Goal: Transaction & Acquisition: Purchase product/service

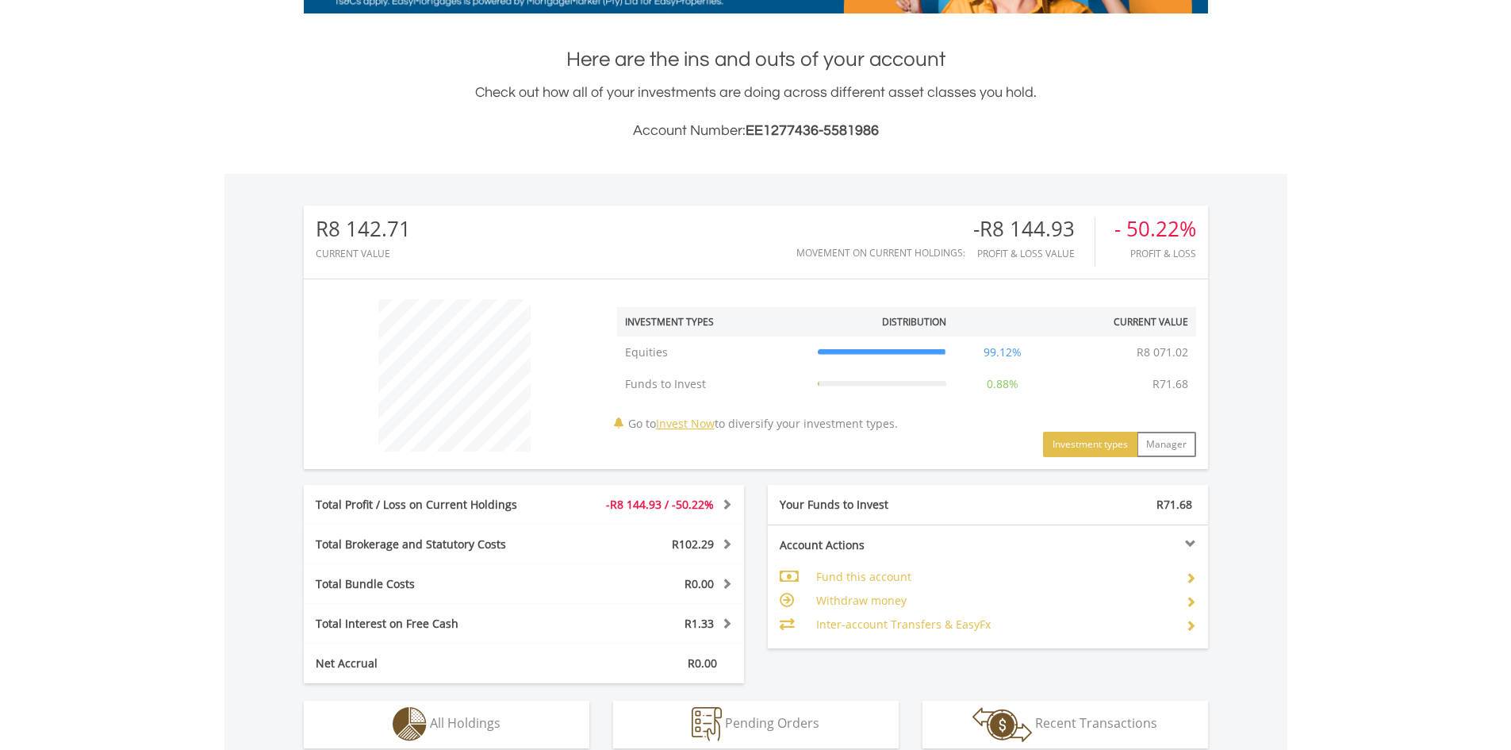
scroll to position [593, 0]
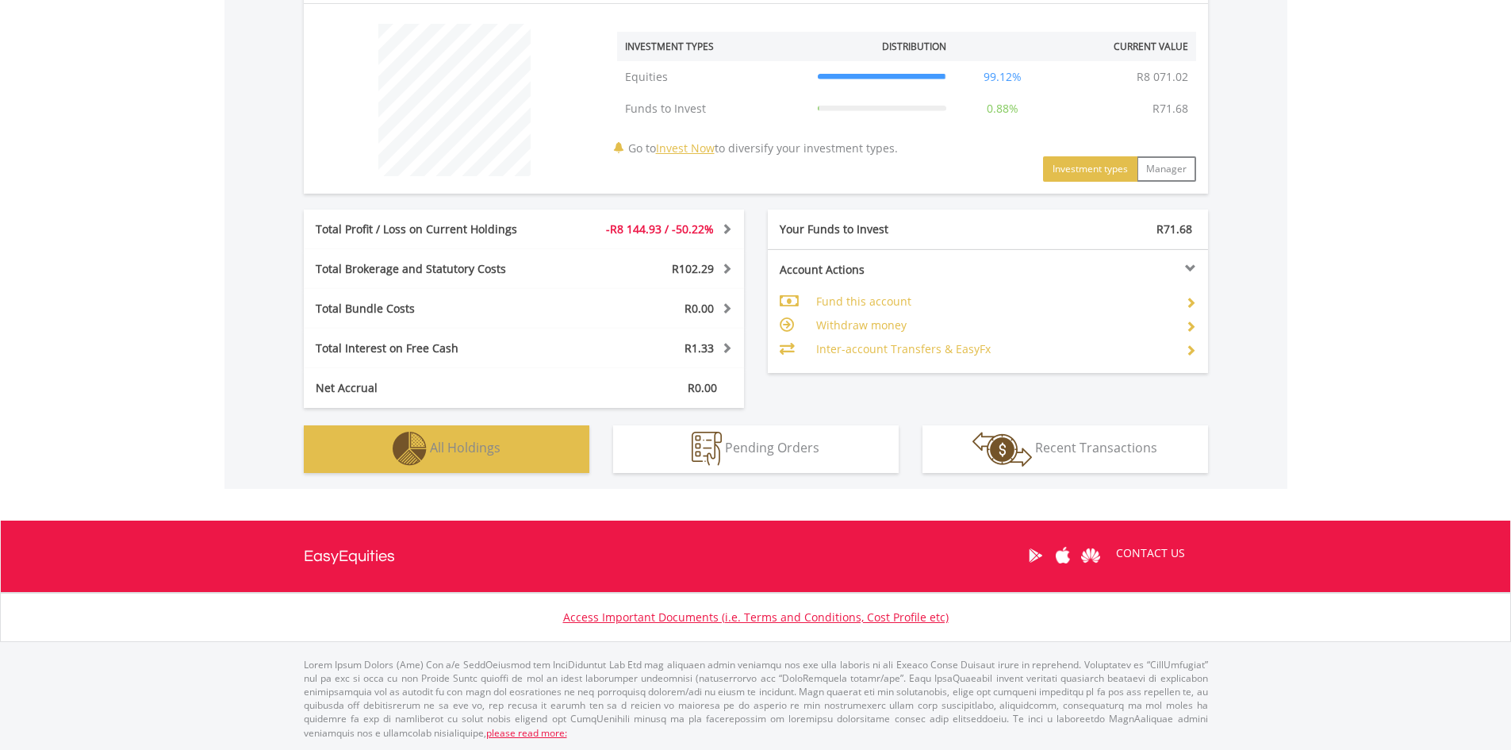
click at [489, 457] on button "Holdings All Holdings" at bounding box center [447, 449] width 286 height 48
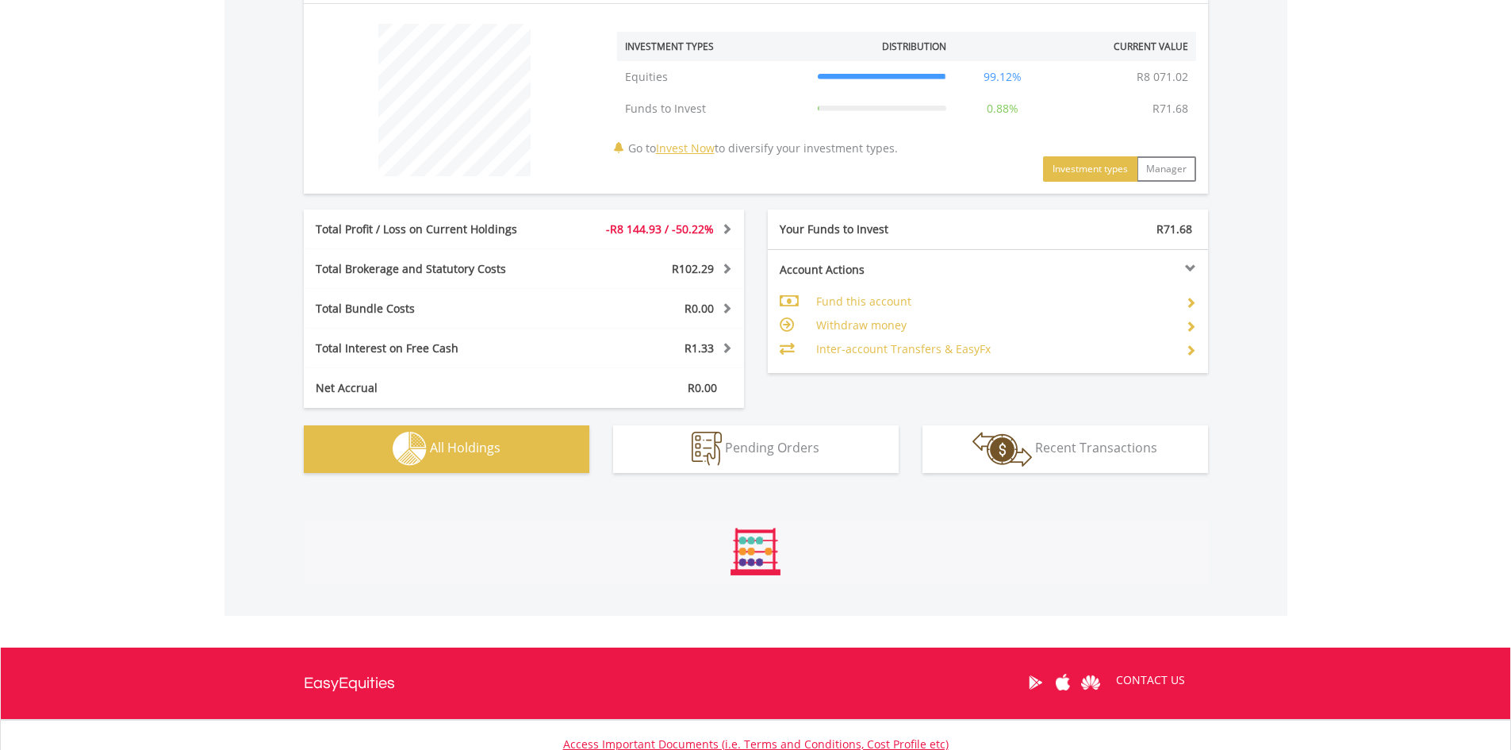
scroll to position [817, 0]
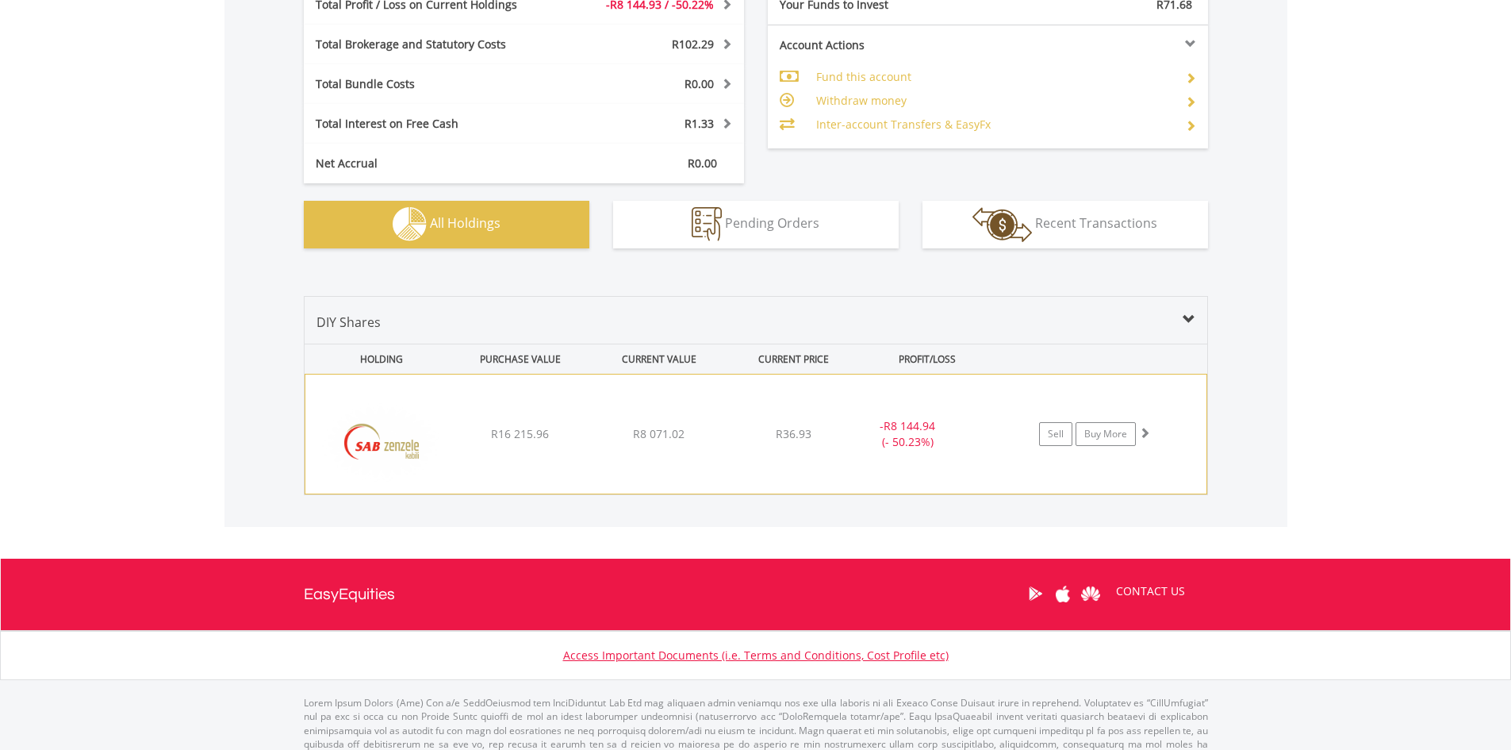
click at [1140, 457] on div "﻿ SAB Zenzele Kabili R16 215.96 R8 071.02 R36.93 - R8 144.94 (- 50.23%) Sell Bu…" at bounding box center [755, 433] width 901 height 119
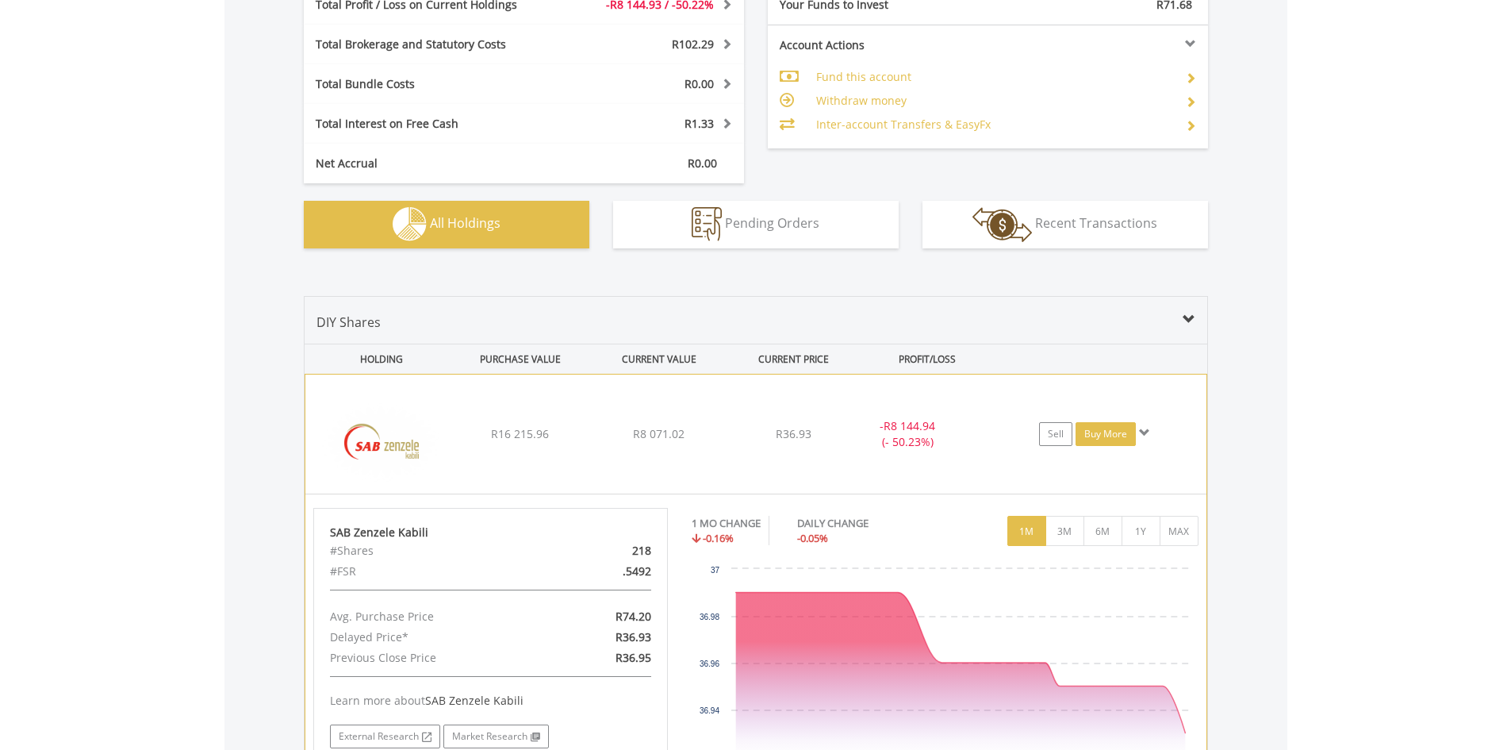
click at [1099, 443] on link "Buy More" at bounding box center [1106, 434] width 60 height 24
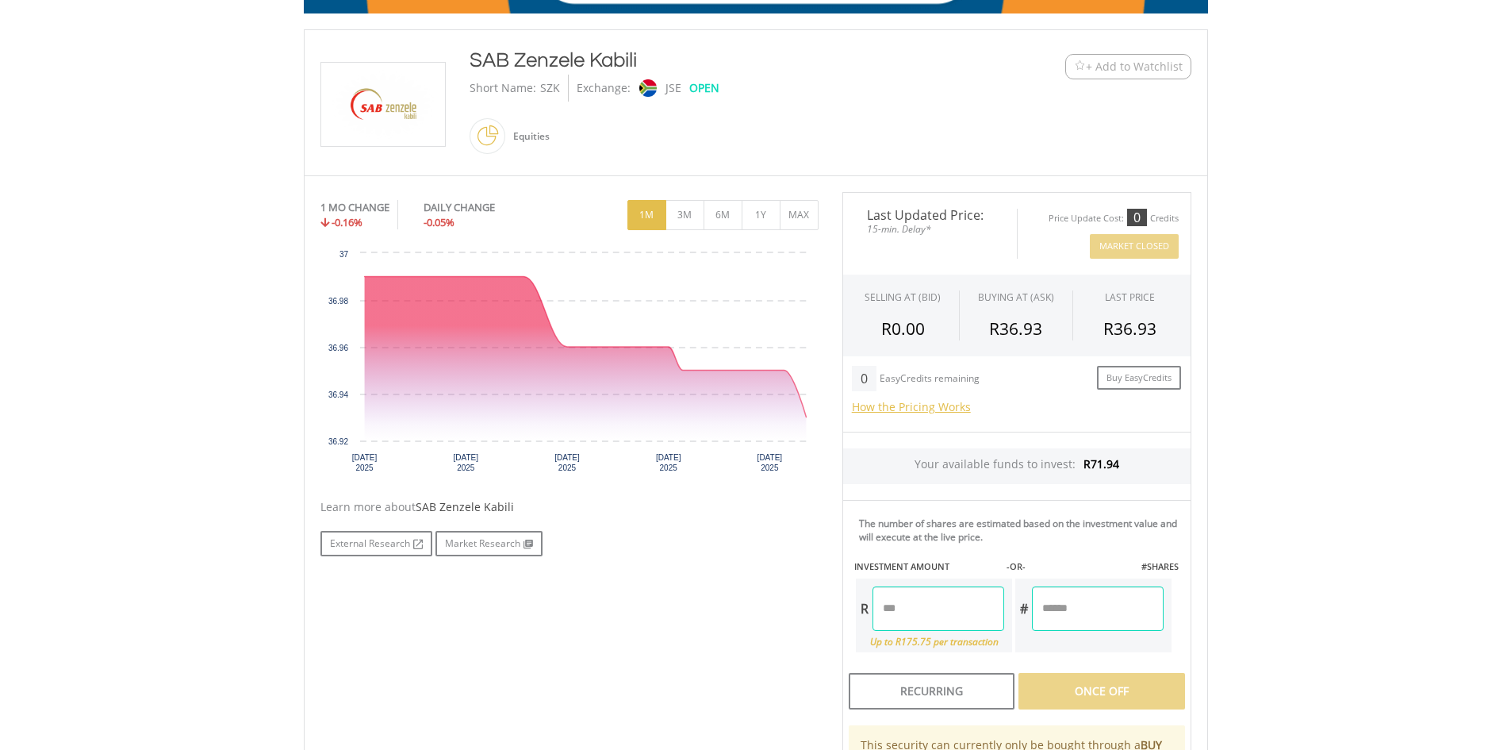
scroll to position [397, 0]
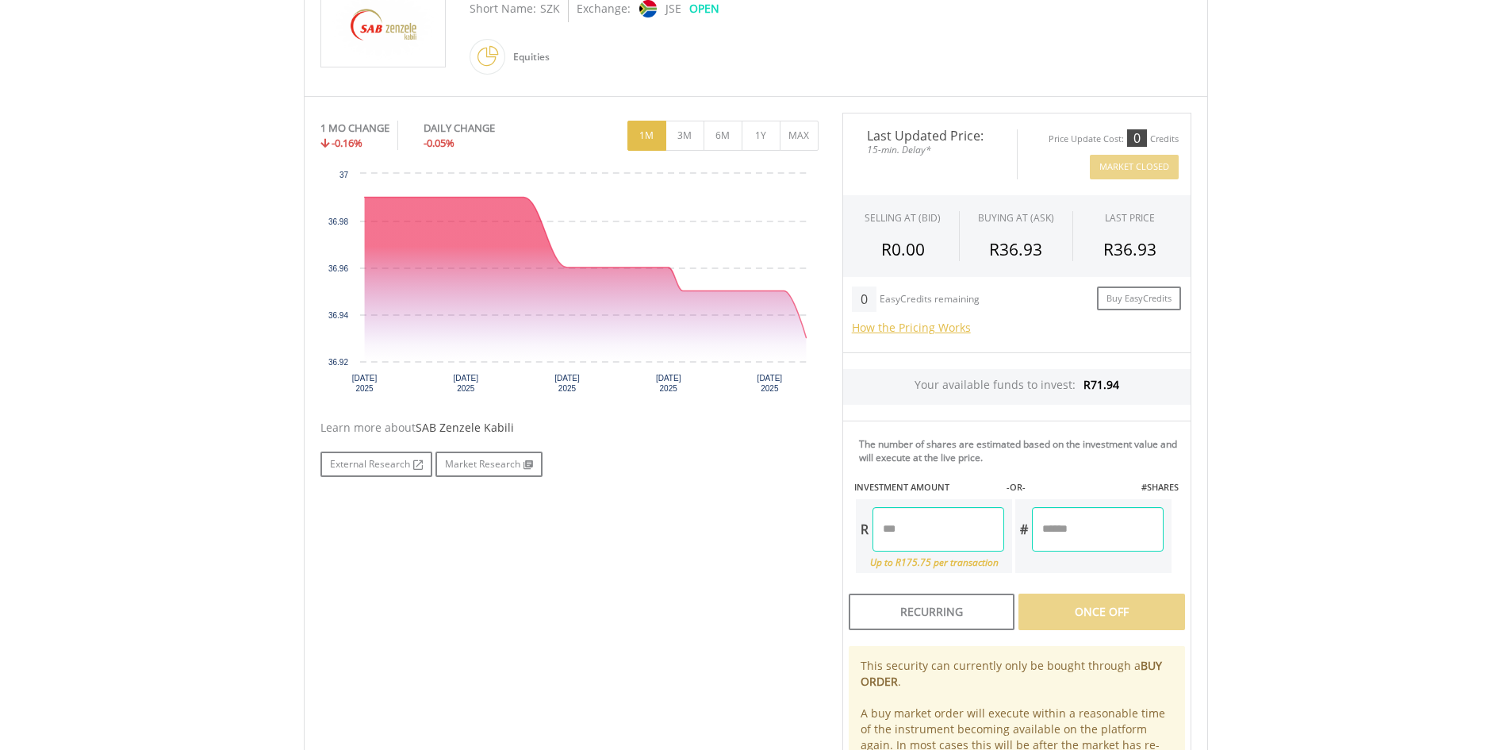
click at [687, 600] on div "No chart available. 1 MO CHANGE -0.16% DAILY CHANGE -0.05% 1M 3M 6M 1Y MAX Char…" at bounding box center [756, 466] width 895 height 706
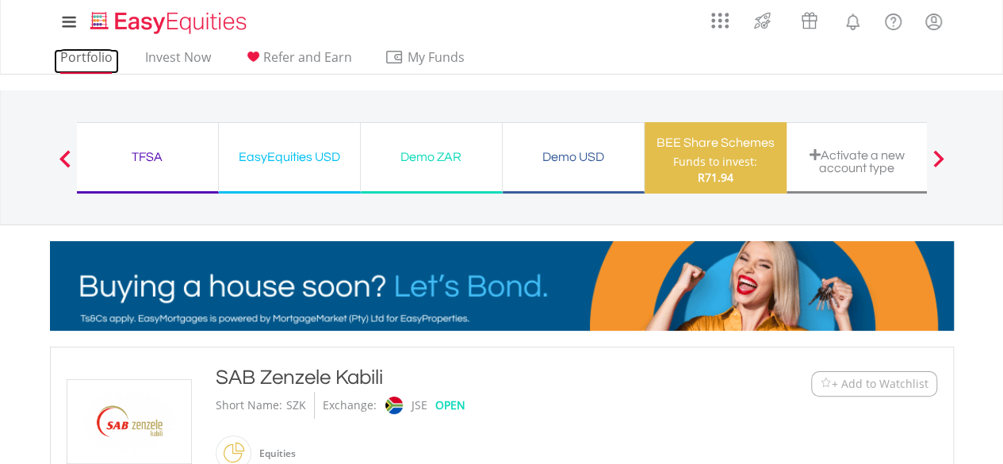
click at [71, 55] on link "Portfolio" at bounding box center [86, 61] width 65 height 25
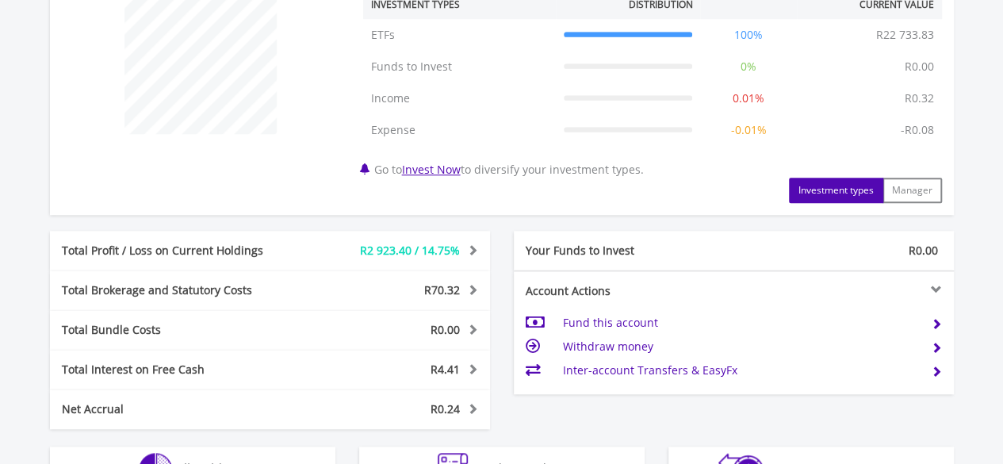
scroll to position [714, 0]
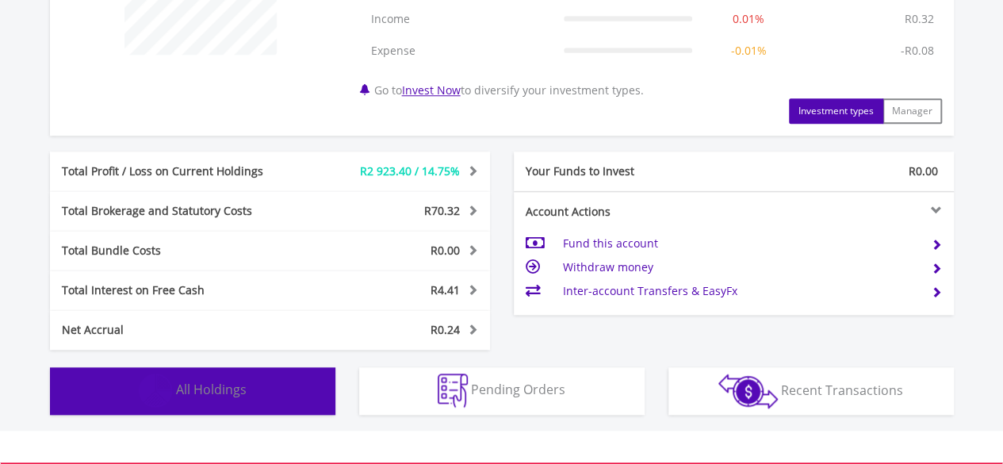
click at [192, 395] on span "All Holdings" at bounding box center [211, 389] width 71 height 17
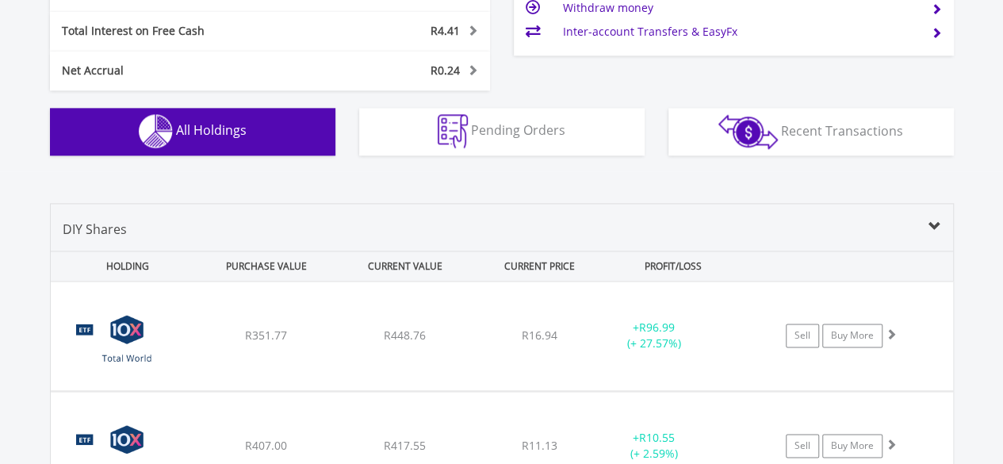
scroll to position [1176, 0]
